Goal: Connect with others: Connect with others

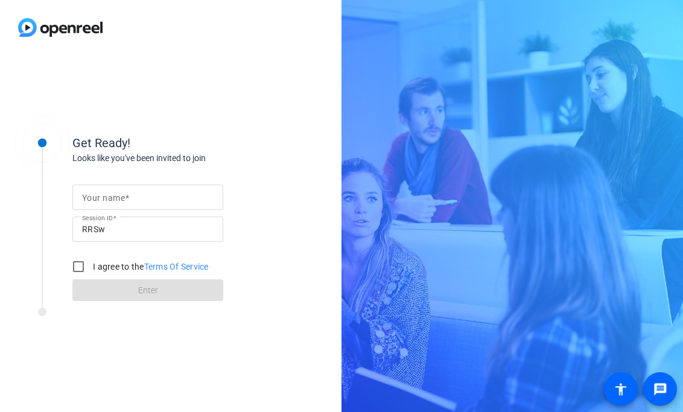
click at [161, 209] on div at bounding box center [148, 197] width 132 height 25
click at [161, 200] on input "Your name" at bounding box center [148, 197] width 132 height 14
type input "[PERSON_NAME]"
click at [80, 269] on input "I agree to the Terms Of Service" at bounding box center [78, 267] width 24 height 24
checkbox input "true"
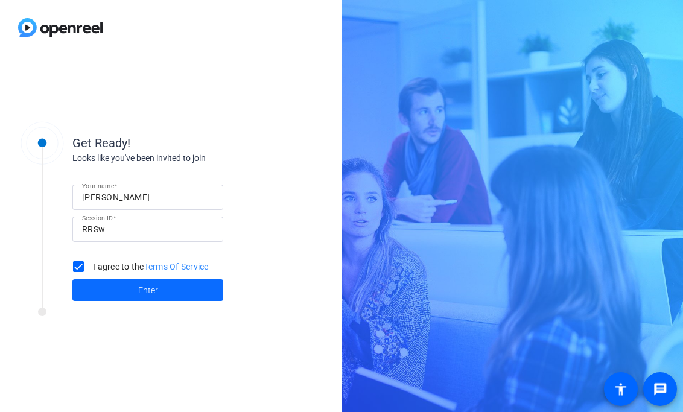
click at [95, 292] on span at bounding box center [147, 290] width 151 height 29
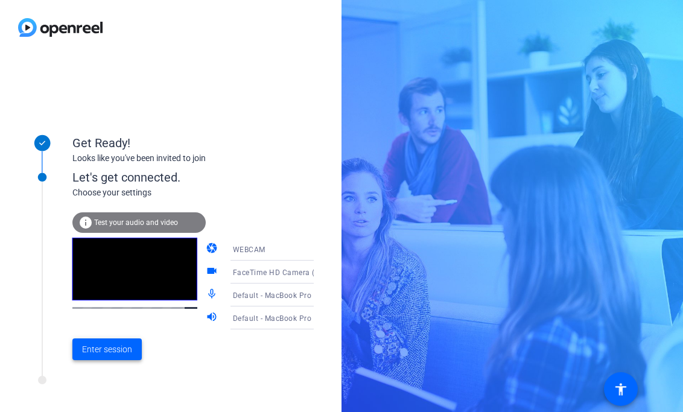
click at [117, 356] on span at bounding box center [106, 349] width 69 height 29
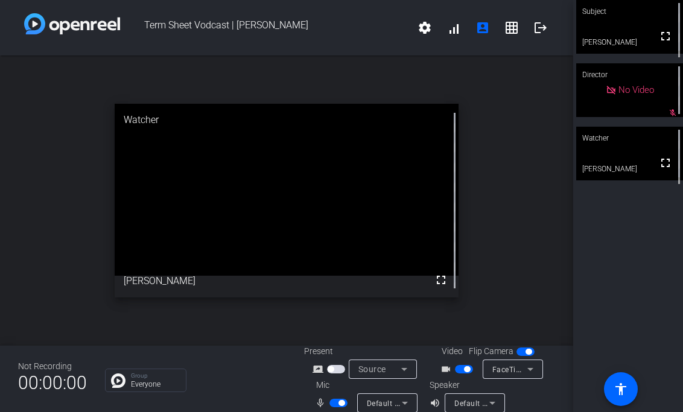
click at [379, 396] on div "Default - MacBook Pro Microphone (Built-in)" at bounding box center [384, 403] width 35 height 15
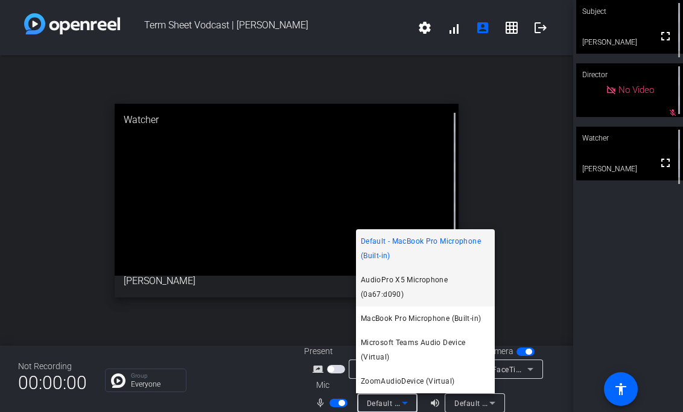
click at [406, 299] on span "AudioPro X5 Microphone (0a67:d090)" at bounding box center [425, 287] width 129 height 29
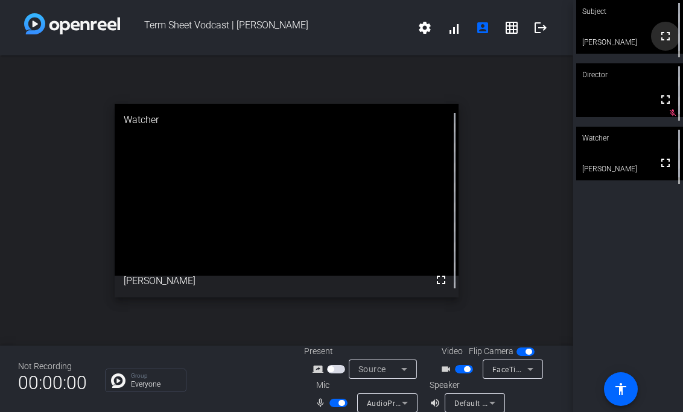
click at [662, 43] on mat-icon "fullscreen" at bounding box center [666, 36] width 14 height 14
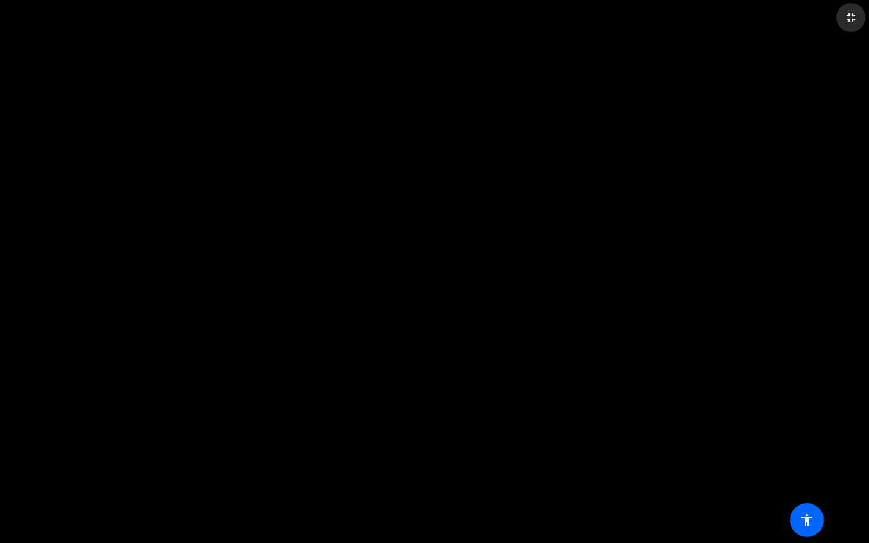
click at [683, 21] on mat-icon "fullscreen_exit" at bounding box center [851, 17] width 14 height 14
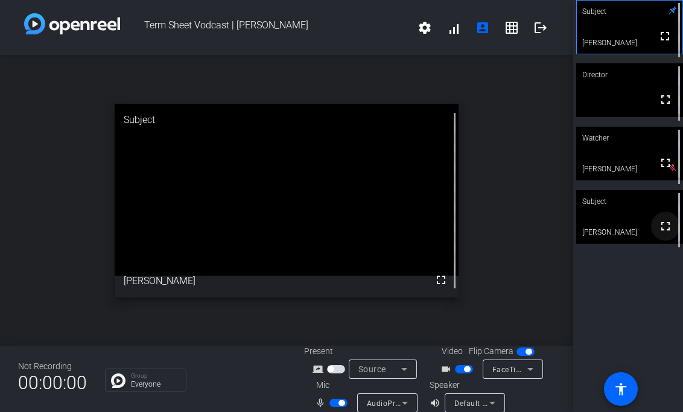
click at [667, 231] on mat-icon "fullscreen" at bounding box center [666, 226] width 14 height 14
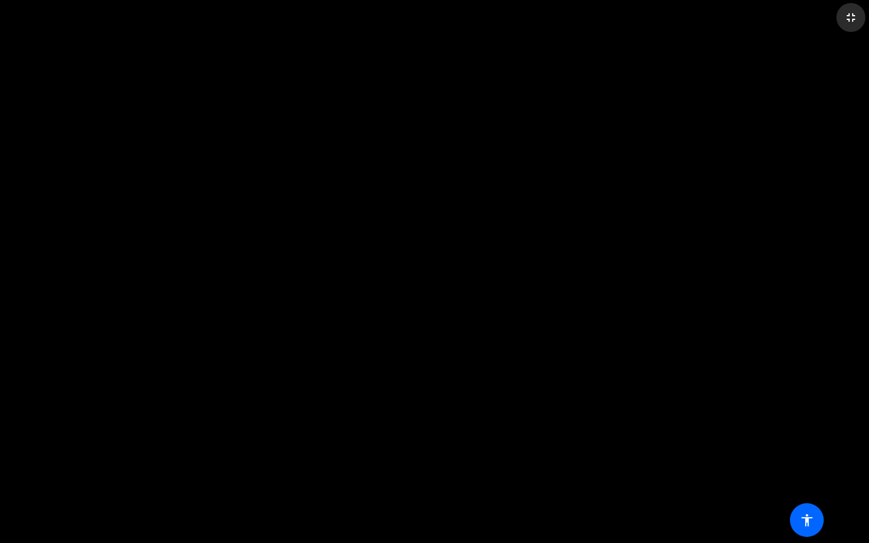
click at [683, 14] on mat-icon "fullscreen_exit" at bounding box center [851, 17] width 14 height 14
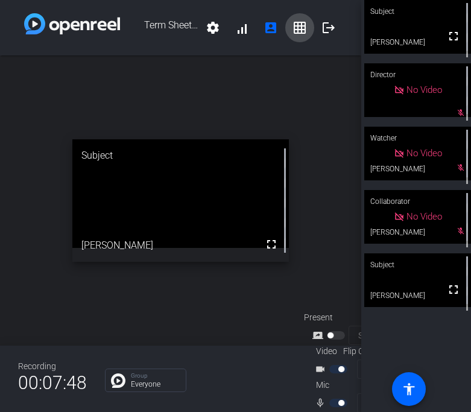
click at [304, 33] on mat-icon "grid_on" at bounding box center [300, 28] width 14 height 14
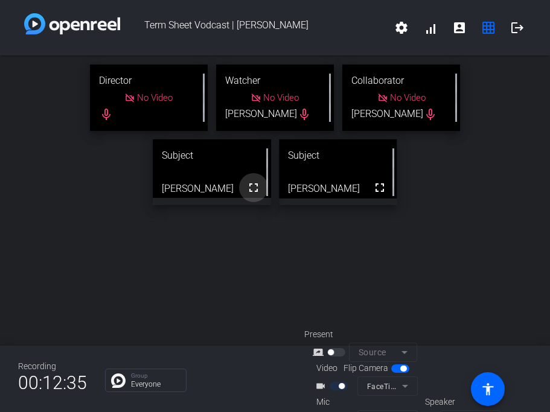
click at [255, 190] on mat-icon "fullscreen" at bounding box center [253, 187] width 14 height 14
click at [462, 21] on mat-icon "account_box" at bounding box center [459, 28] width 14 height 14
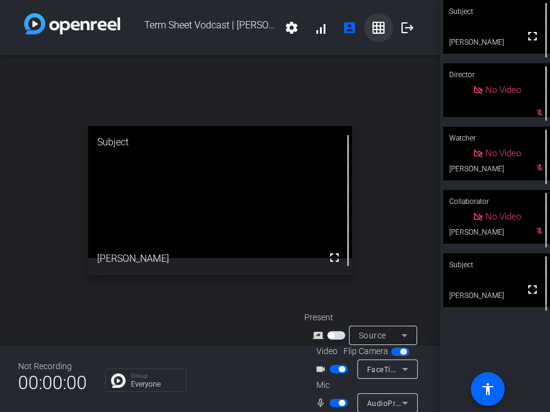
click at [375, 36] on span at bounding box center [378, 27] width 29 height 29
